Goal: Task Accomplishment & Management: Manage account settings

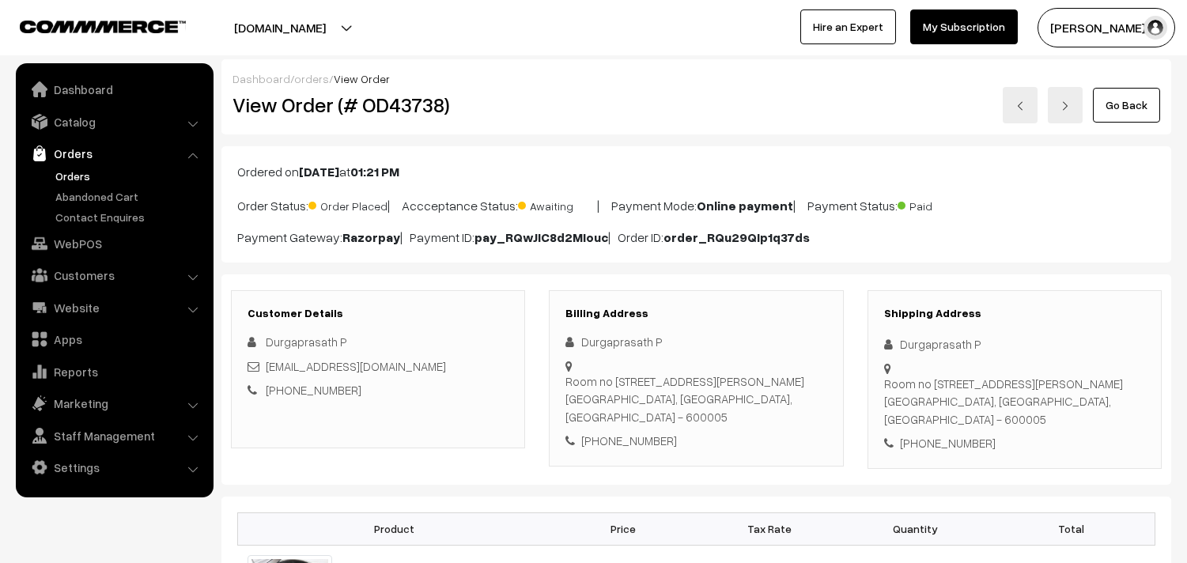
scroll to position [1318, 0]
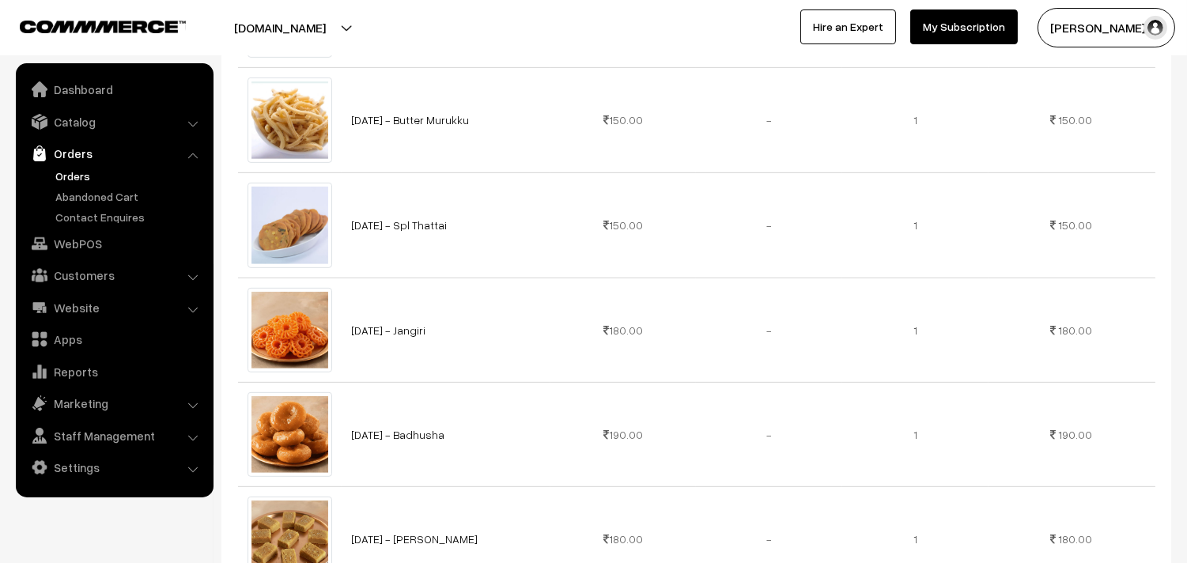
click at [68, 166] on link "Orders" at bounding box center [114, 153] width 188 height 28
click at [64, 170] on link "Orders" at bounding box center [129, 176] width 157 height 17
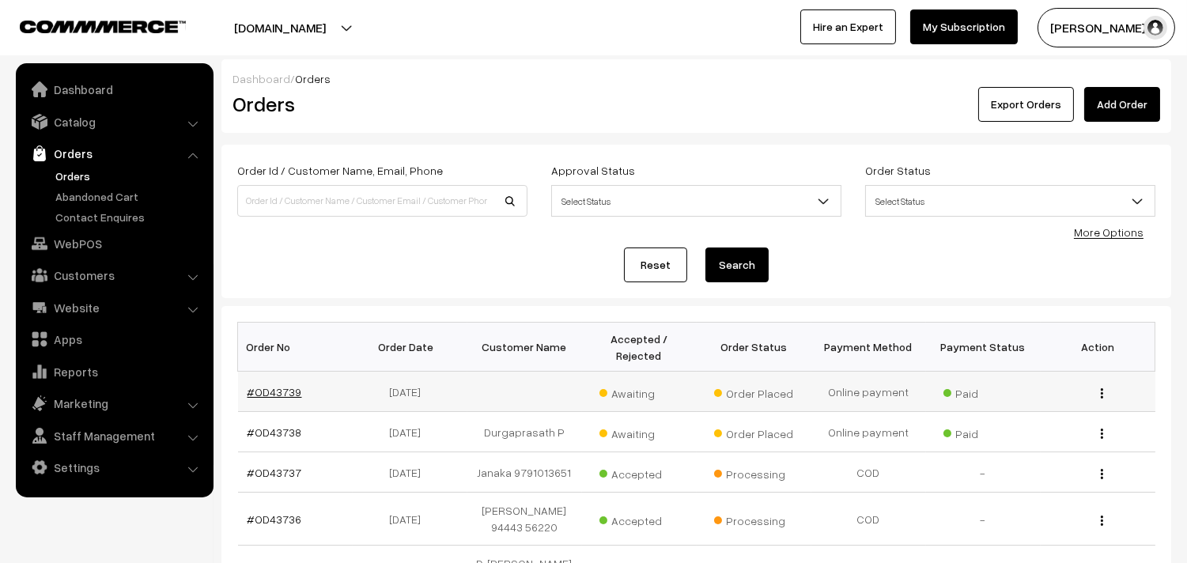
click at [279, 395] on link "#OD43739" at bounding box center [275, 391] width 55 height 13
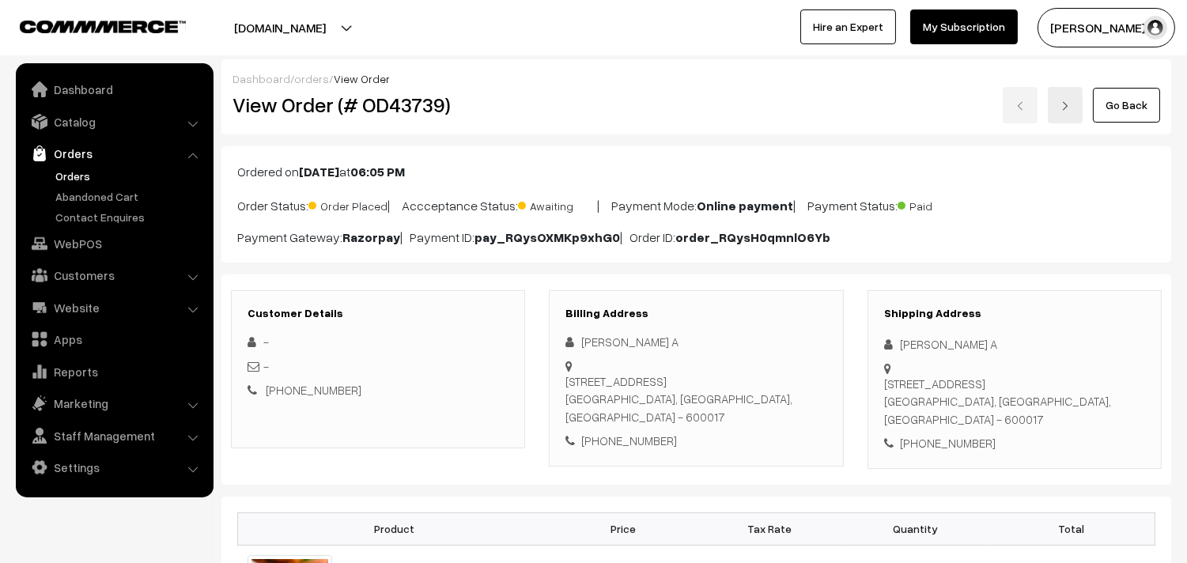
click at [1140, 112] on link "Go Back" at bounding box center [1126, 105] width 67 height 35
